Goal: Find specific page/section: Find specific page/section

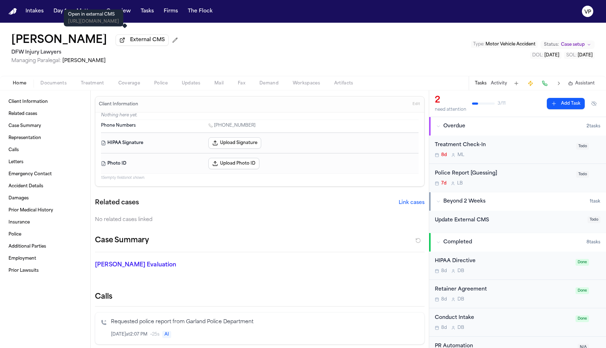
click at [91, 15] on p "Open in external CMS" at bounding box center [93, 15] width 51 height 6
click at [83, 13] on button "Matters" at bounding box center [87, 11] width 26 height 13
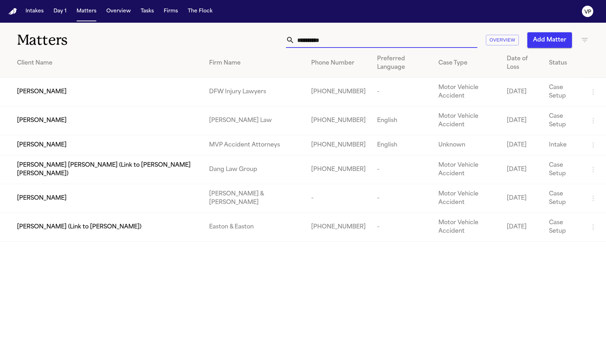
click at [347, 36] on input "**********" at bounding box center [386, 40] width 183 height 16
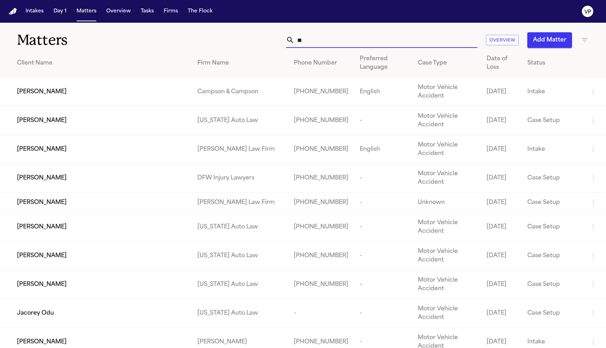
type input "*"
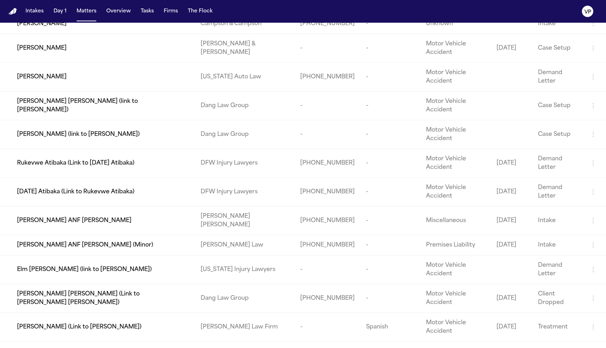
scroll to position [246, 0]
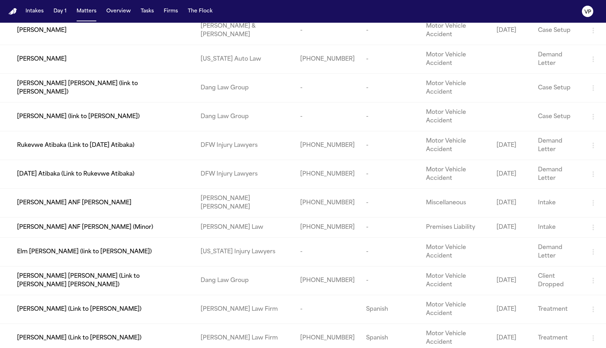
type input "****"
click at [125, 148] on span "Rukevwe Atibaka (Link to [DATE] Atibaka)" at bounding box center [75, 145] width 117 height 9
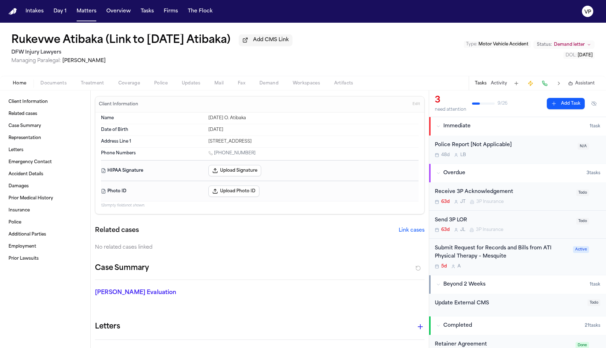
click at [60, 85] on span "Documents" at bounding box center [53, 83] width 26 height 6
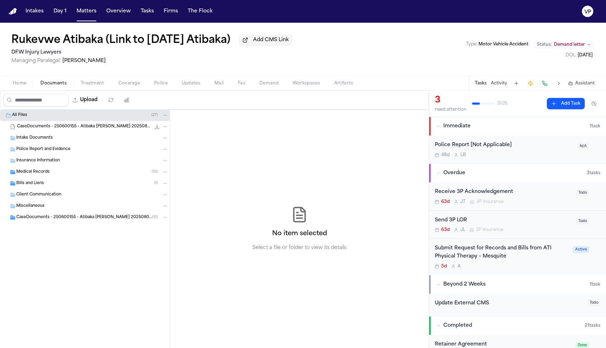
click at [54, 161] on span "Insurance Information" at bounding box center [38, 161] width 44 height 6
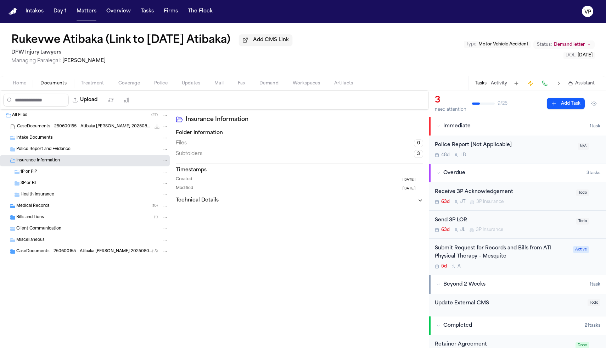
click at [48, 185] on div "3P or BI" at bounding box center [95, 183] width 148 height 6
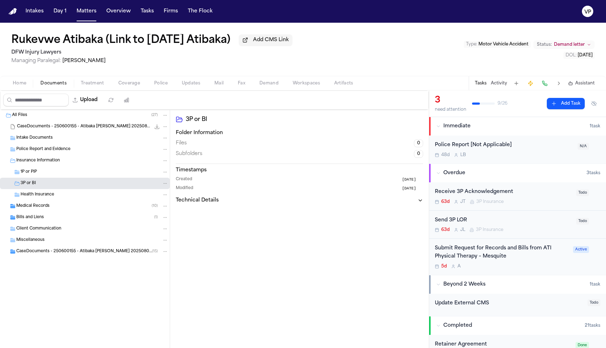
click at [105, 185] on div "3P or BI" at bounding box center [95, 183] width 148 height 6
